Goal: Find specific page/section: Find specific page/section

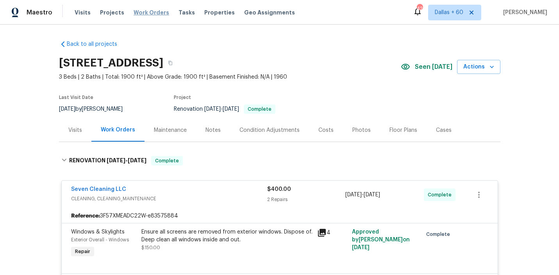
click at [150, 16] on span "Work Orders" at bounding box center [152, 13] width 36 height 8
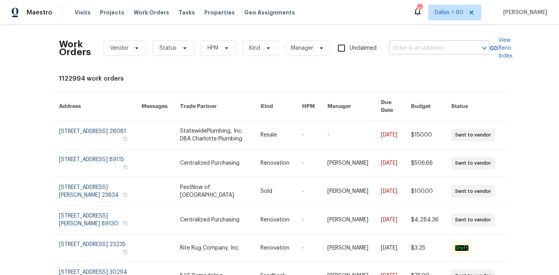
click at [410, 52] on input "text" at bounding box center [428, 48] width 78 height 12
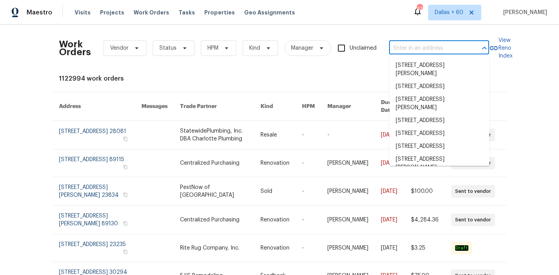
paste input "8040 Goldenrod Ct, Indianapolis, IN 46219"
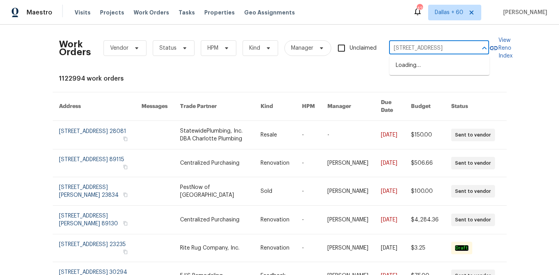
scroll to position [0, 36]
type input "8040 Goldenrod Ct, Indianapolis, IN 46219"
click at [416, 68] on li "8040 Goldenrod Ct, Indianapolis, IN 46219" at bounding box center [440, 65] width 100 height 13
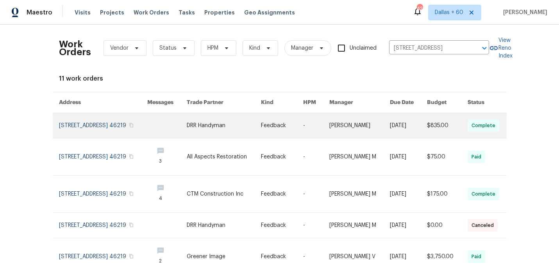
click at [219, 128] on link at bounding box center [224, 125] width 74 height 25
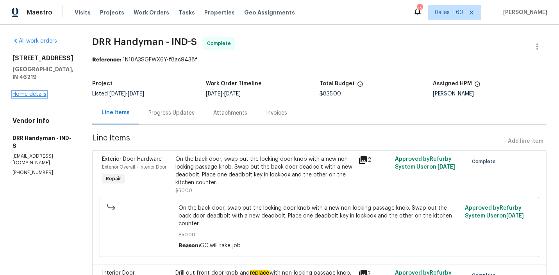
click at [35, 97] on link "Home details" at bounding box center [30, 93] width 34 height 5
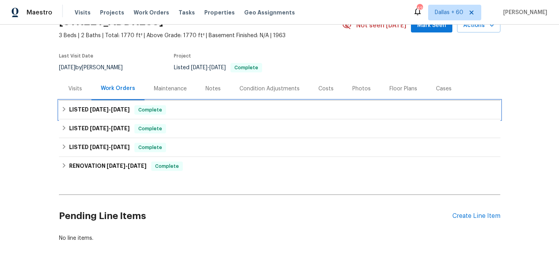
click at [234, 105] on div "LISTED 9/4/25 - 9/17/25 Complete" at bounding box center [279, 109] width 437 height 9
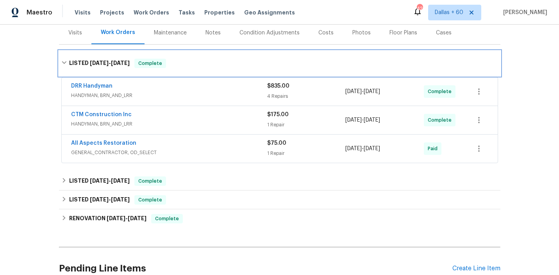
scroll to position [98, 0]
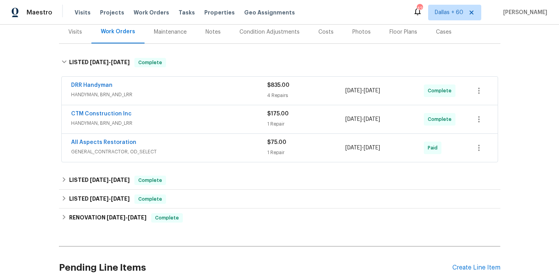
click at [220, 139] on div "All Aspects Restoration" at bounding box center [169, 142] width 196 height 9
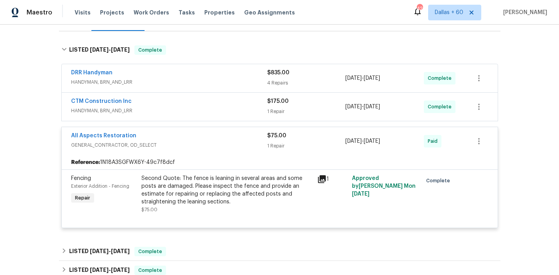
scroll to position [106, 0]
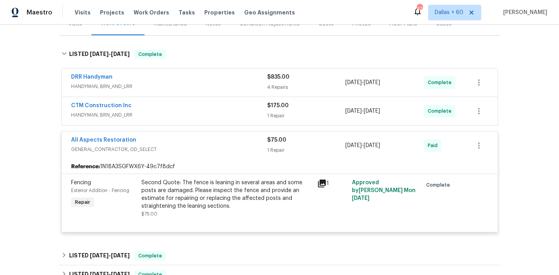
click at [217, 112] on span "HANDYMAN, BRN_AND_LRR" at bounding box center [169, 115] width 196 height 8
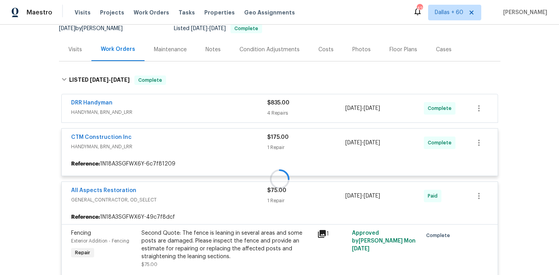
scroll to position [65, 0]
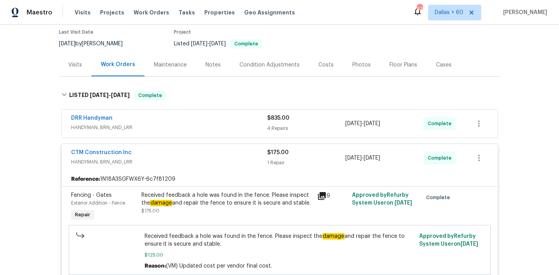
click at [217, 121] on div "DRR Handyman" at bounding box center [169, 118] width 196 height 9
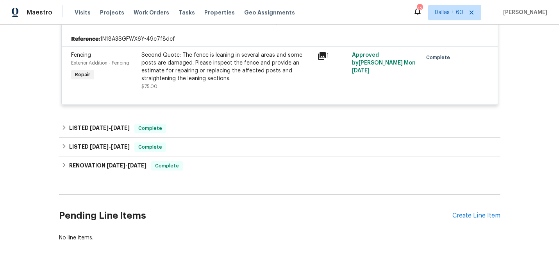
scroll to position [944, 0]
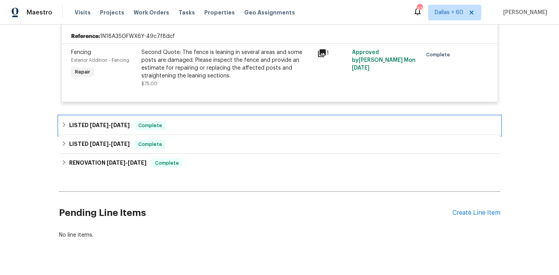
click at [218, 130] on div "LISTED 8/18/25 - 9/2/25 Complete" at bounding box center [279, 125] width 437 height 9
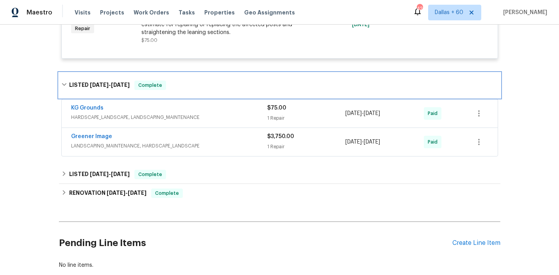
scroll to position [986, 0]
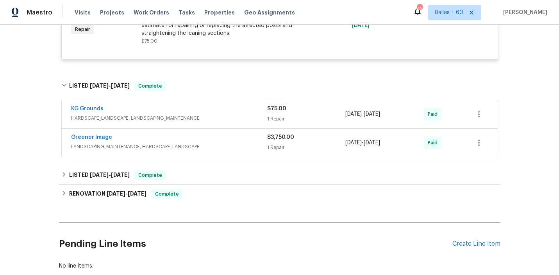
click at [222, 143] on div "Greener Image" at bounding box center [169, 137] width 196 height 9
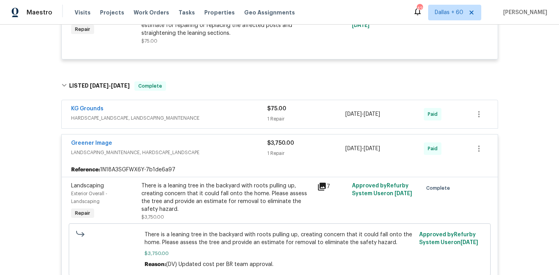
click at [240, 114] on div "KG Grounds" at bounding box center [169, 109] width 196 height 9
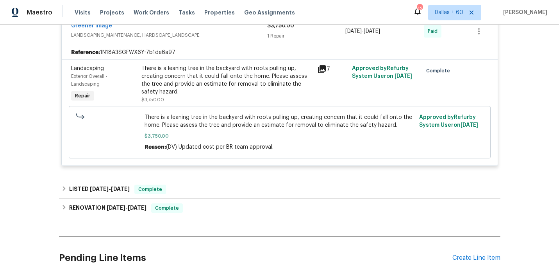
scroll to position [1247, 0]
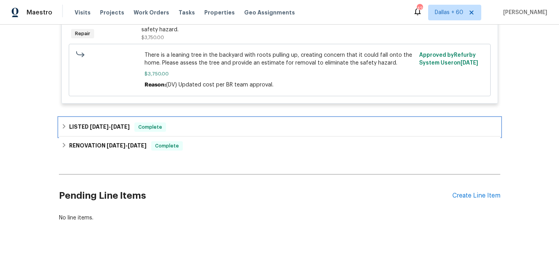
click at [240, 121] on div "LISTED 8/12/25 - 8/13/25 Complete" at bounding box center [279, 127] width 441 height 19
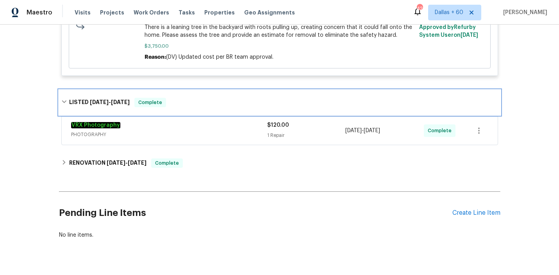
scroll to position [1270, 0]
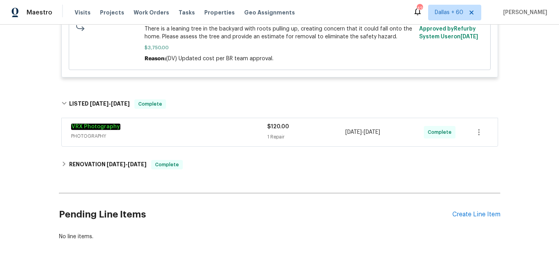
click at [240, 121] on div "VRX Photography PHOTOGRAPHY $120.00 1 Repair 8/12/2025 - 8/13/2025 Complete" at bounding box center [279, 132] width 441 height 32
click at [240, 127] on div "VRX Photography" at bounding box center [169, 127] width 196 height 9
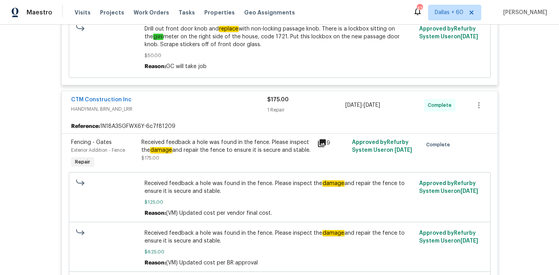
scroll to position [639, 0]
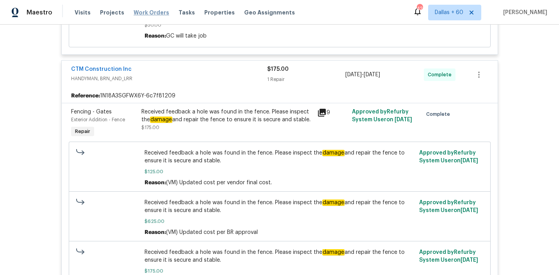
click at [146, 12] on span "Work Orders" at bounding box center [152, 13] width 36 height 8
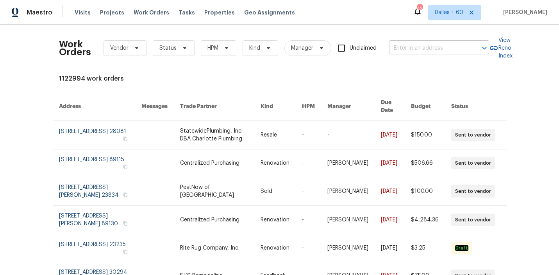
click at [404, 43] on input "text" at bounding box center [428, 48] width 78 height 12
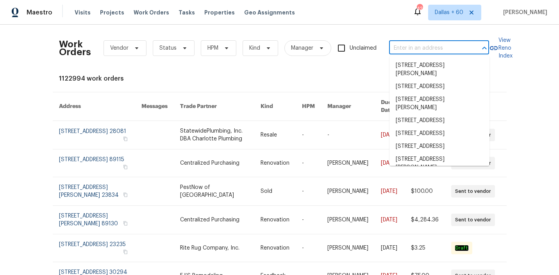
paste input "19710 Quail Ridge Cir, Walnut, CA 91789"
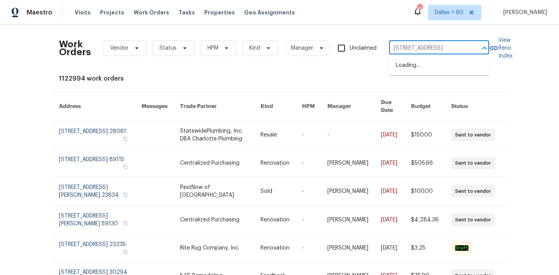
type input "19710 Quail Ridge Cir, Walnut, CA 91789"
click at [415, 72] on li "19710 Quail Ridge Cir, Walnut, CA 91789" at bounding box center [440, 65] width 100 height 13
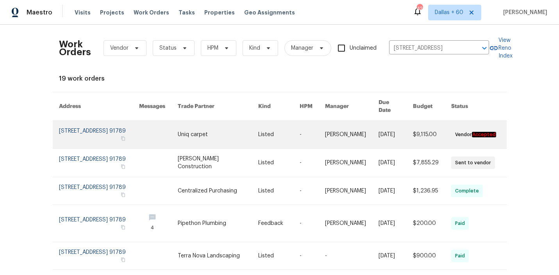
click at [231, 132] on link at bounding box center [218, 134] width 80 height 27
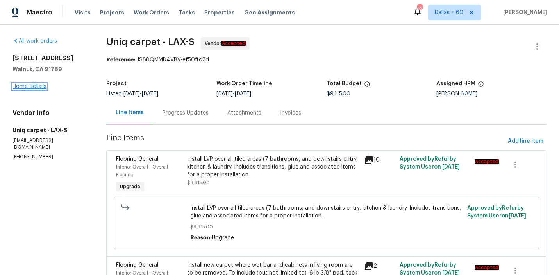
click at [33, 86] on link "Home details" at bounding box center [30, 86] width 34 height 5
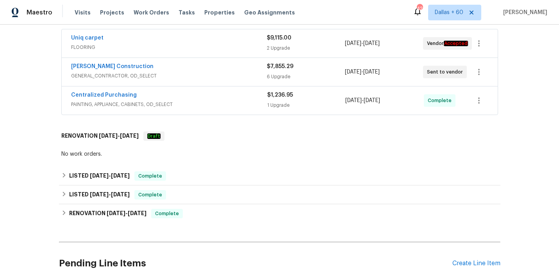
scroll to position [163, 0]
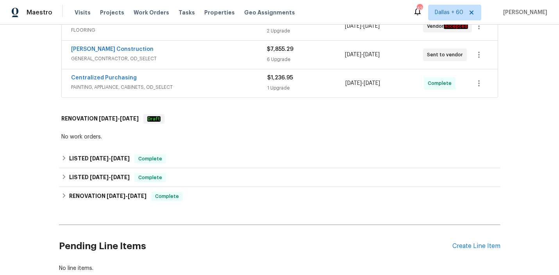
click at [221, 84] on span "PAINTING, APPLIANCE, CABINETS, OD_SELECT" at bounding box center [169, 87] width 196 height 8
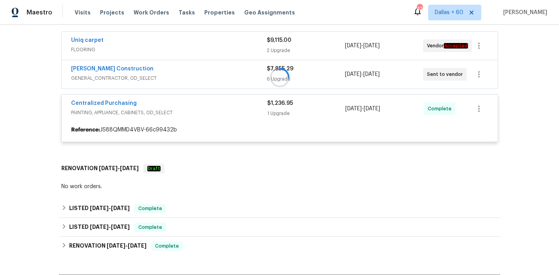
scroll to position [127, 0]
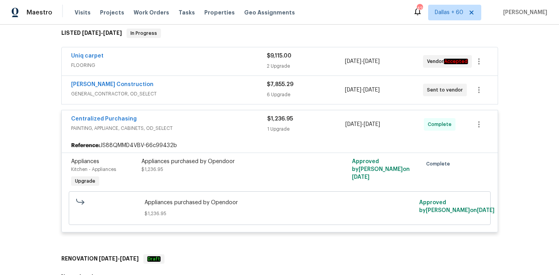
click at [222, 88] on div "Navarro Construction" at bounding box center [169, 84] width 196 height 9
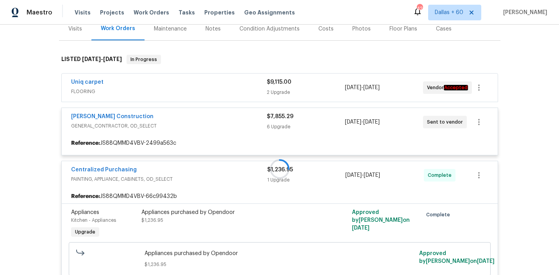
scroll to position [100, 0]
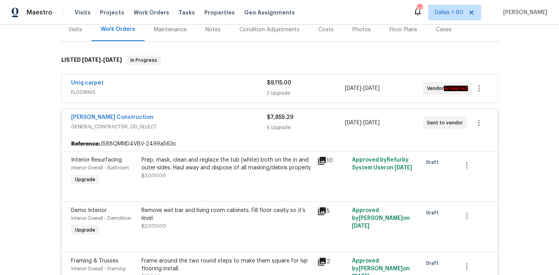
click at [222, 90] on span "FLOORING" at bounding box center [169, 92] width 196 height 8
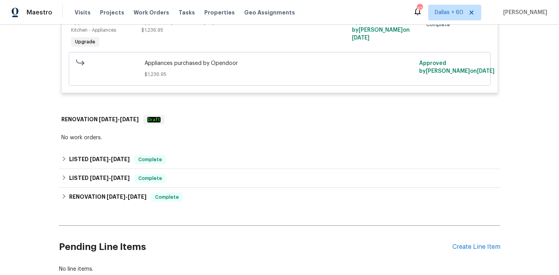
scroll to position [844, 0]
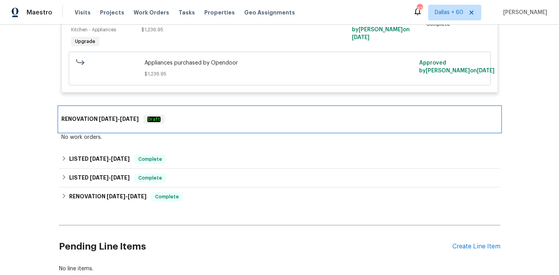
click at [219, 116] on div "RENOVATION 9/2/25 - 9/6/25 Draft" at bounding box center [279, 119] width 441 height 25
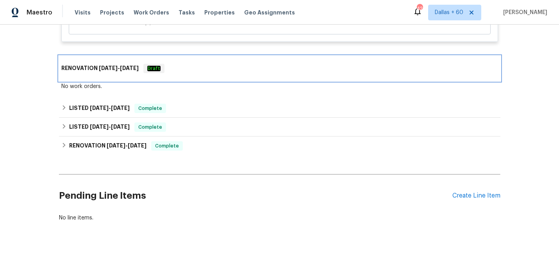
scroll to position [897, 0]
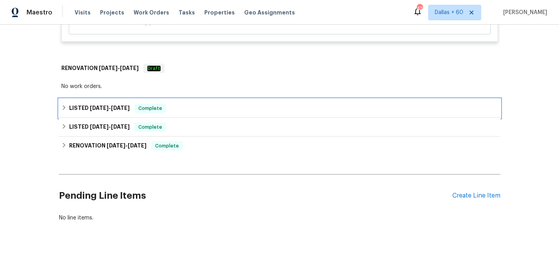
click at [193, 107] on div "LISTED 9/3/25 - 9/18/25 Complete" at bounding box center [279, 108] width 437 height 9
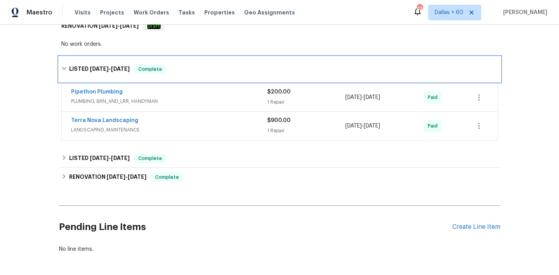
scroll to position [937, 0]
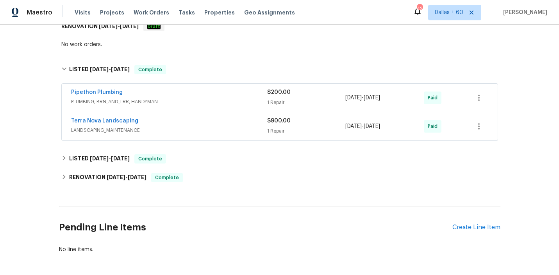
click at [198, 126] on div "Terra Nova Landscaping" at bounding box center [169, 121] width 196 height 9
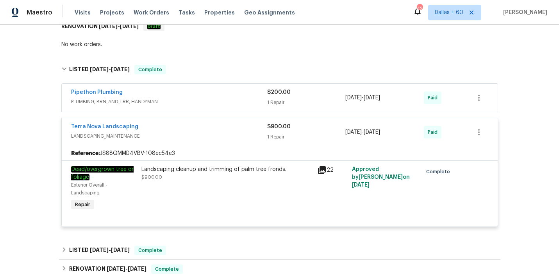
click at [196, 101] on span "PLUMBING, BRN_AND_LRR, HANDYMAN" at bounding box center [169, 102] width 196 height 8
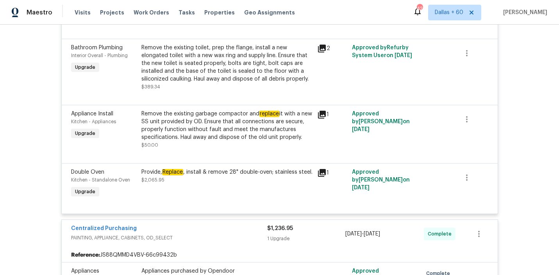
scroll to position [391, 0]
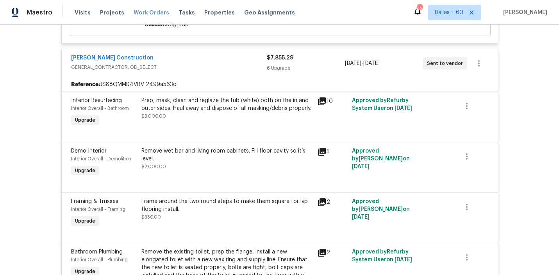
click at [140, 11] on span "Work Orders" at bounding box center [152, 13] width 36 height 8
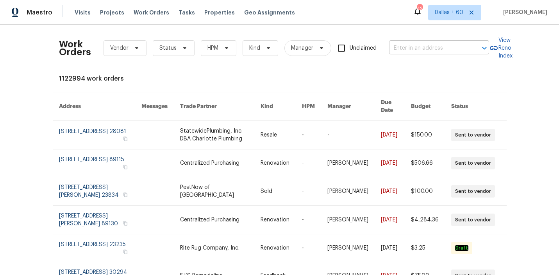
click at [444, 48] on input "text" at bounding box center [428, 48] width 78 height 12
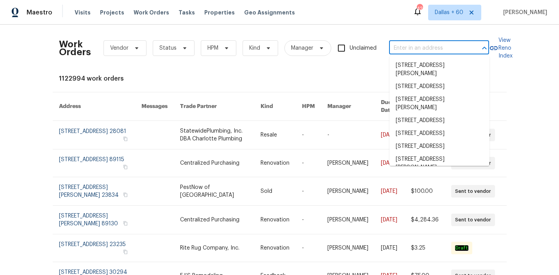
paste input "[STREET_ADDRESS]"
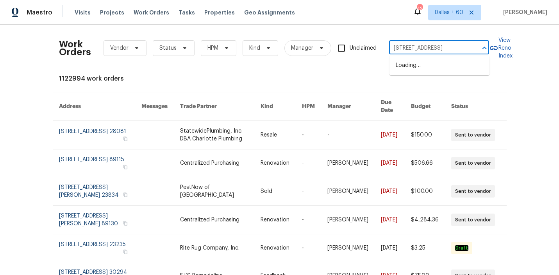
scroll to position [0, 38]
type input "[STREET_ADDRESS]"
click at [447, 64] on li "[STREET_ADDRESS]" at bounding box center [440, 65] width 100 height 13
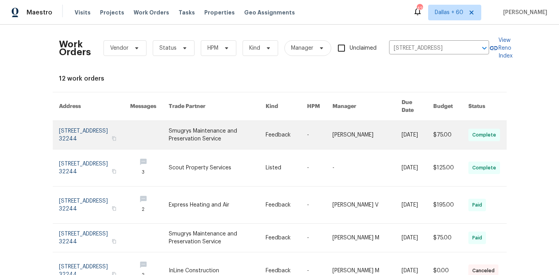
click at [233, 124] on link at bounding box center [217, 135] width 97 height 28
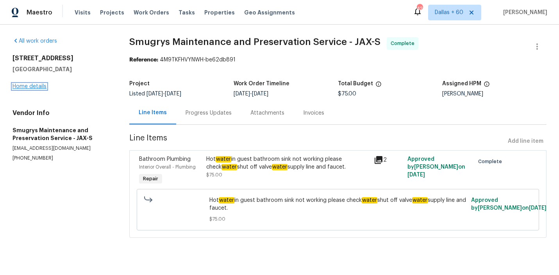
click at [35, 86] on link "Home details" at bounding box center [30, 86] width 34 height 5
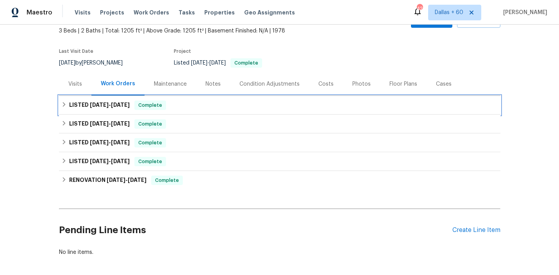
click at [219, 109] on div "LISTED 10/1/25 - 10/2/25 Complete" at bounding box center [279, 104] width 437 height 9
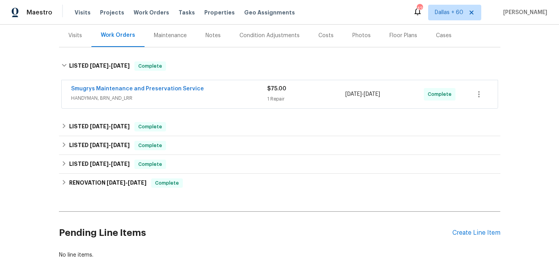
click at [227, 92] on div "Smugrys Maintenance and Preservation Service" at bounding box center [169, 89] width 196 height 9
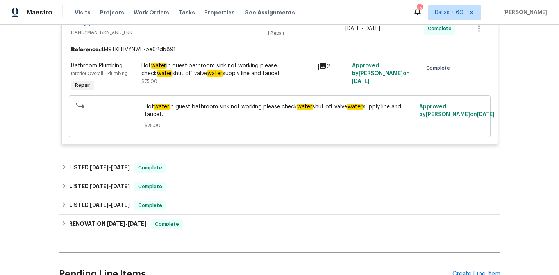
scroll to position [198, 0]
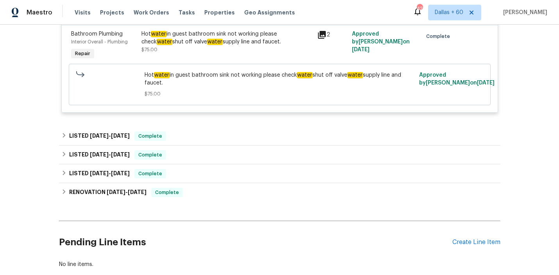
click at [226, 123] on div "Back to all projects 7027 Beechfern Ln S, Jacksonville, FL 32244 3 Beds | 2 Bat…" at bounding box center [279, 55] width 441 height 438
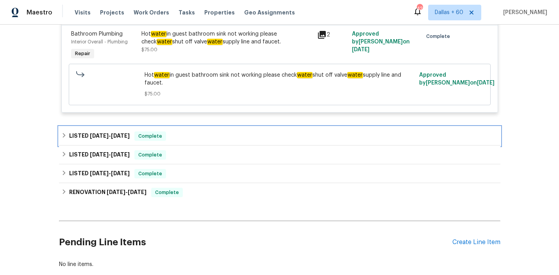
click at [226, 127] on div "LISTED 9/15/25 - 9/15/25 Complete" at bounding box center [279, 136] width 441 height 19
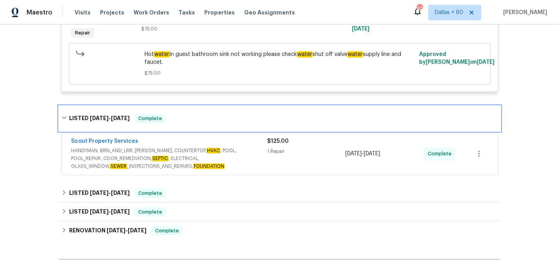
scroll to position [222, 0]
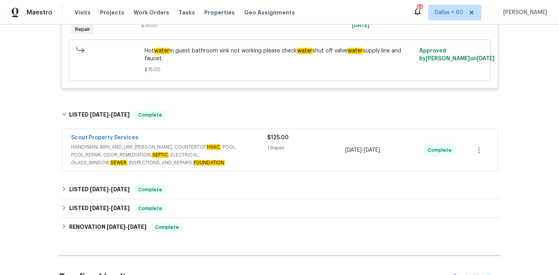
click at [309, 151] on div "1 Repair" at bounding box center [306, 148] width 79 height 8
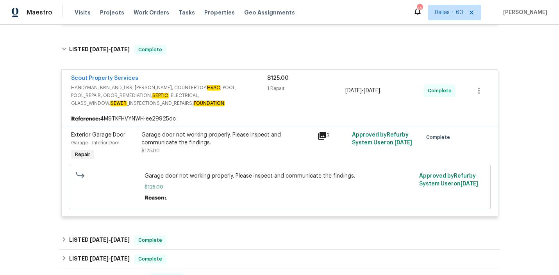
scroll to position [345, 0]
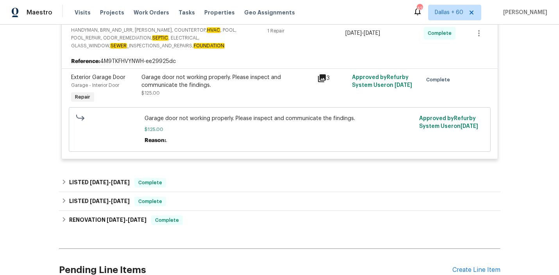
click at [271, 167] on div "Scout Property Services HANDYMAN, BRN_AND_LRR, WELLS, COUNTERTOP, HVAC , POOL, …" at bounding box center [279, 86] width 441 height 162
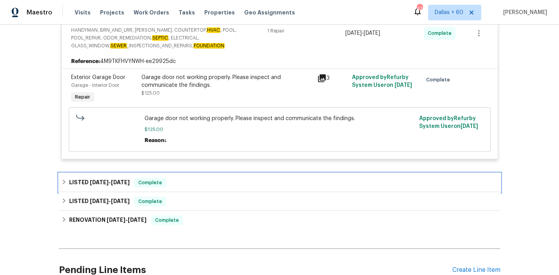
click at [272, 177] on div "LISTED 9/2/25 - 9/5/25 Complete" at bounding box center [279, 182] width 441 height 19
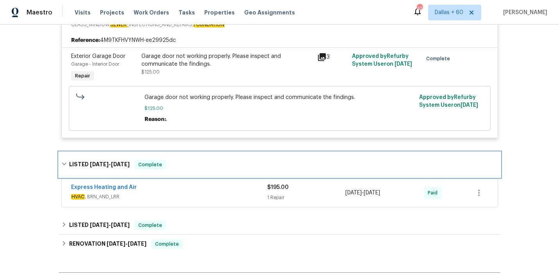
scroll to position [370, 0]
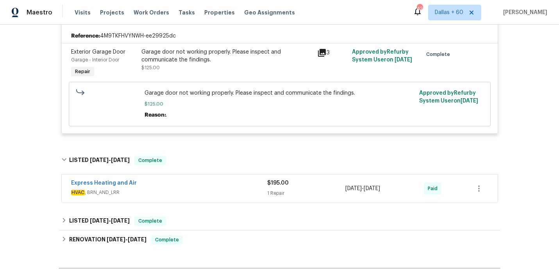
click at [306, 181] on div "$195.00" at bounding box center [306, 183] width 79 height 8
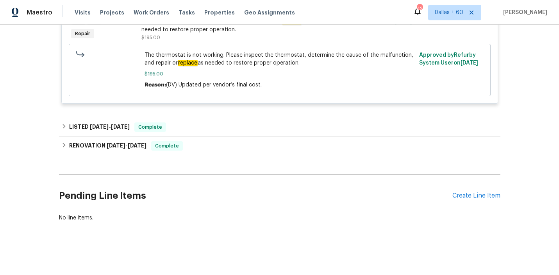
scroll to position [587, 0]
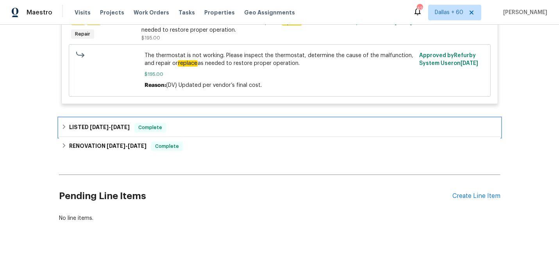
click at [218, 125] on div "LISTED 5/28/25 - 6/3/25 Complete" at bounding box center [279, 127] width 437 height 9
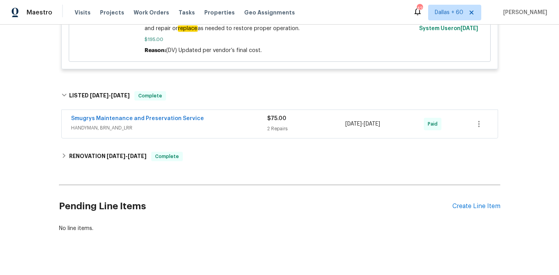
click at [218, 125] on span "HANDYMAN, BRN_AND_LRR" at bounding box center [169, 128] width 196 height 8
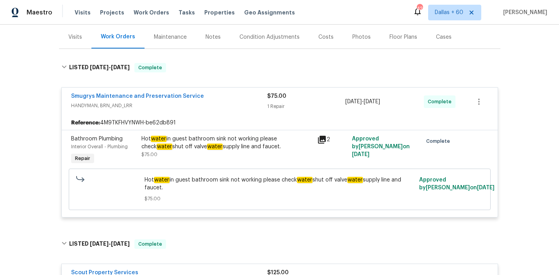
scroll to position [89, 0]
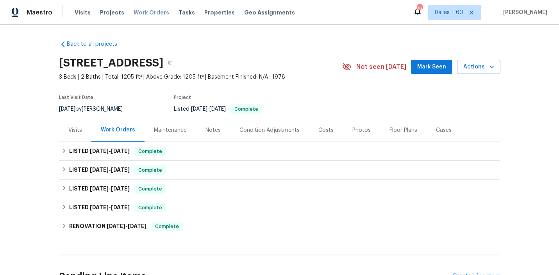
click at [144, 14] on span "Work Orders" at bounding box center [152, 13] width 36 height 8
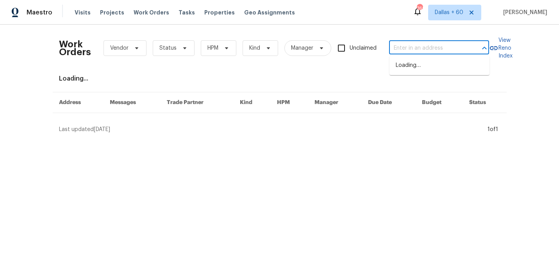
click at [432, 43] on input "text" at bounding box center [428, 48] width 78 height 12
paste input "[STREET_ADDRESS][PERSON_NAME]"
type input "[STREET_ADDRESS][PERSON_NAME]"
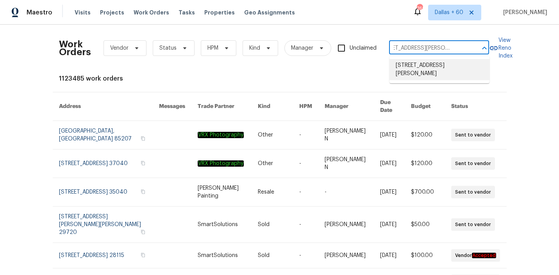
click at [434, 69] on li "[STREET_ADDRESS][PERSON_NAME]" at bounding box center [440, 69] width 100 height 21
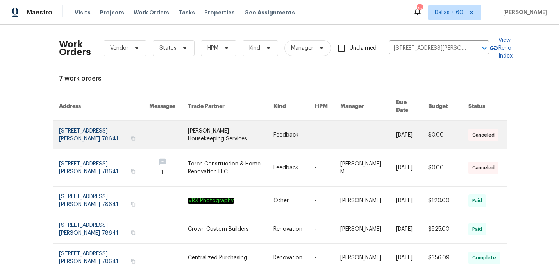
click at [251, 134] on link at bounding box center [231, 135] width 86 height 28
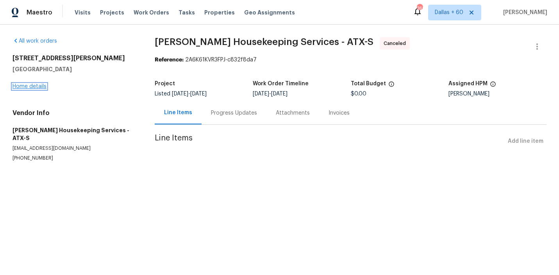
click at [38, 85] on link "Home details" at bounding box center [30, 86] width 34 height 5
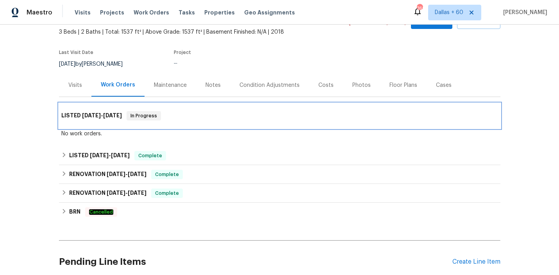
click at [224, 119] on div "LISTED [DATE] - [DATE] In Progress" at bounding box center [279, 115] width 437 height 9
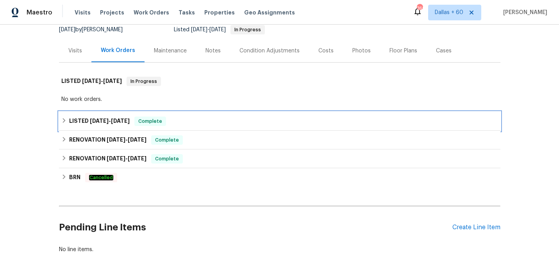
click at [224, 119] on div "LISTED [DATE] - [DATE] Complete" at bounding box center [279, 120] width 437 height 9
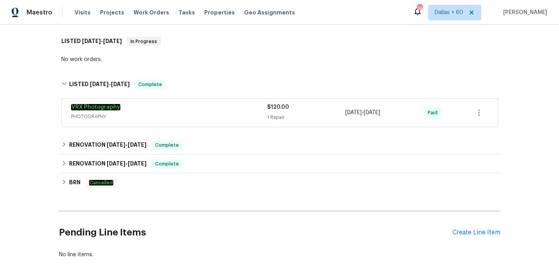
click at [224, 119] on span "PHOTOGRAPHY" at bounding box center [169, 117] width 196 height 8
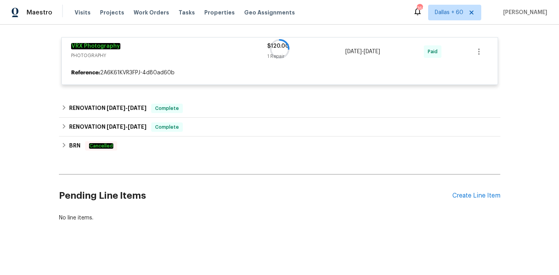
scroll to position [185, 0]
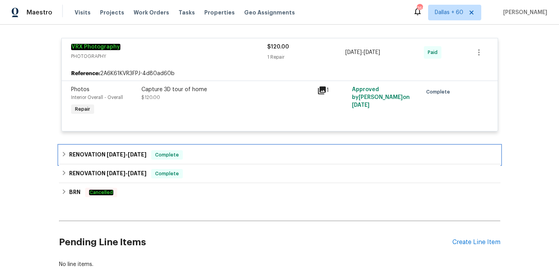
click at [219, 156] on div "RENOVATION [DATE] - [DATE] Complete" at bounding box center [279, 154] width 437 height 9
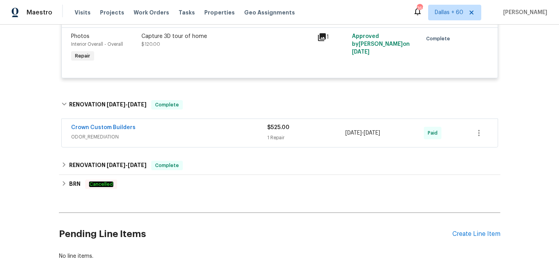
click at [219, 131] on div "Crown Custom Builders" at bounding box center [169, 127] width 196 height 9
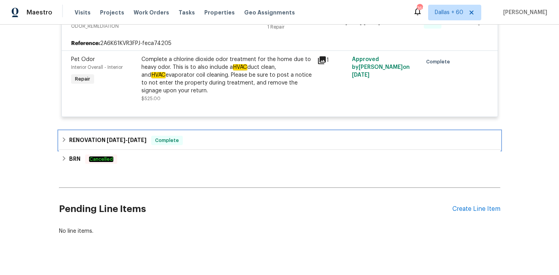
click at [219, 141] on div "RENOVATION [DATE] - [DATE] Complete" at bounding box center [279, 140] width 437 height 9
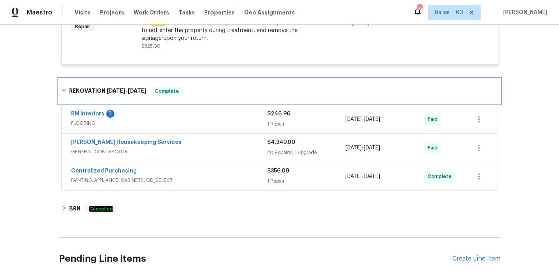
scroll to position [406, 0]
